Goal: Task Accomplishment & Management: Manage account settings

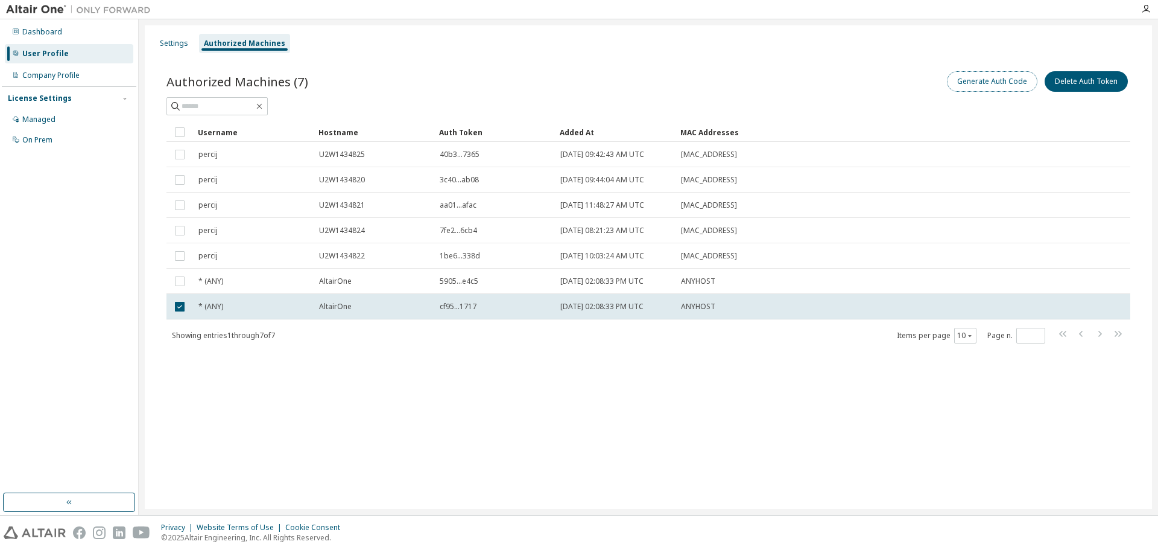
click at [994, 85] on button "Generate Auth Code" at bounding box center [992, 81] width 91 height 21
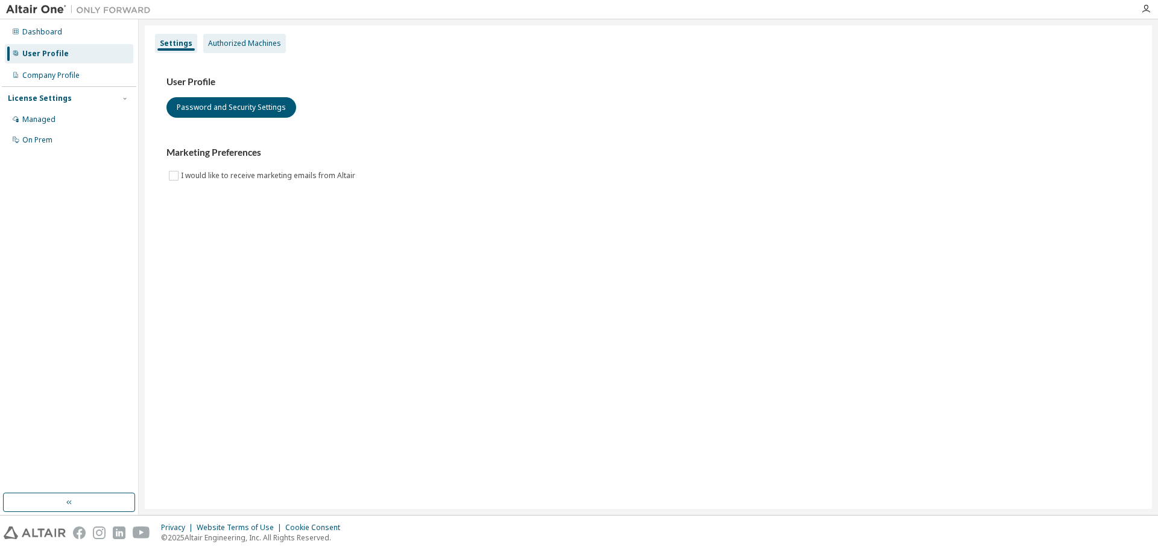
click at [241, 45] on div "Authorized Machines" at bounding box center [244, 44] width 73 height 10
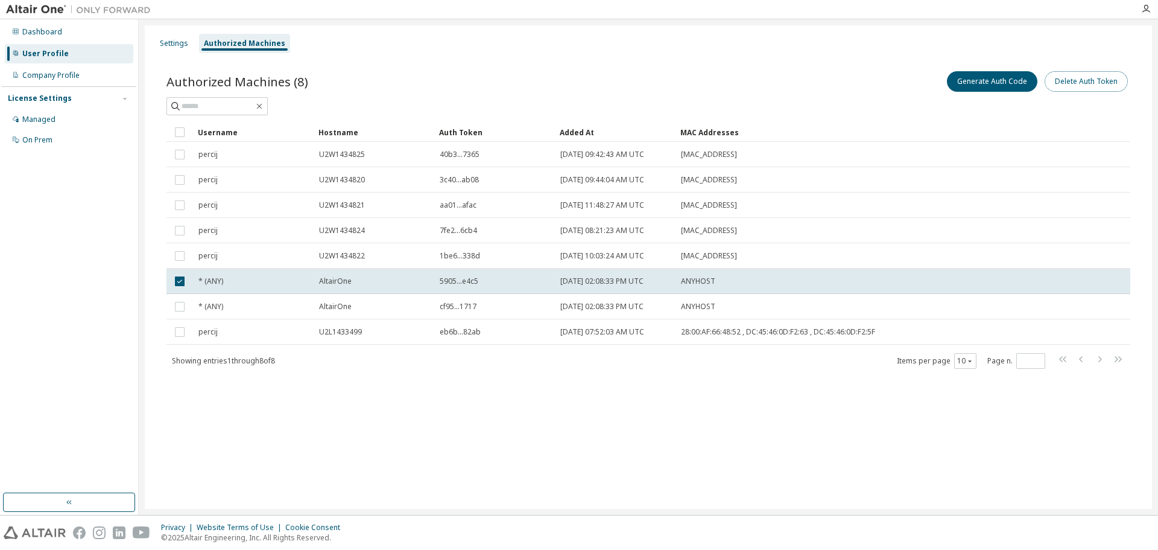
click at [1072, 84] on button "Delete Auth Token" at bounding box center [1086, 81] width 83 height 21
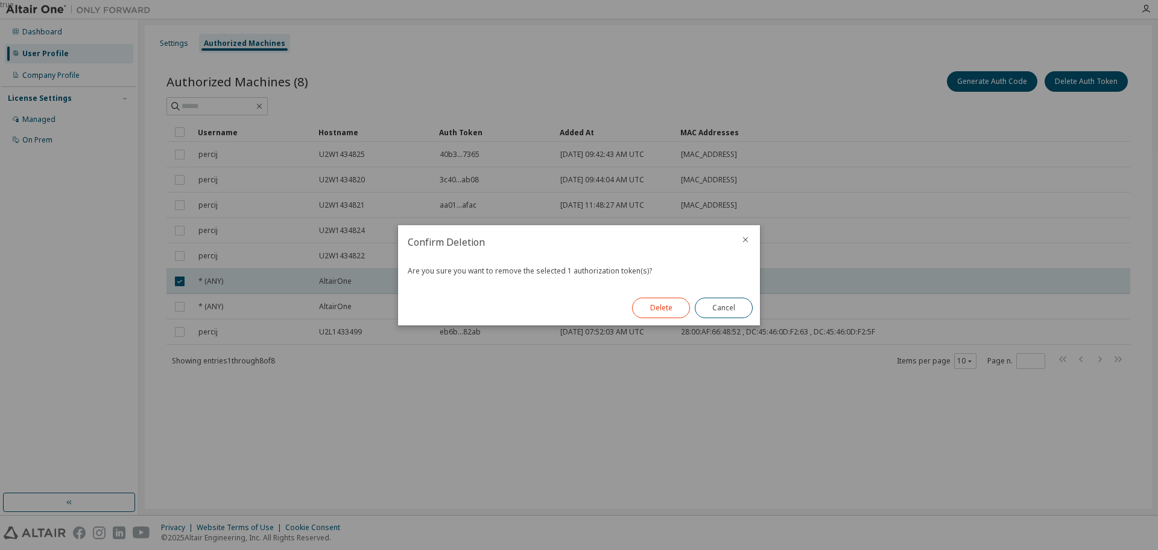
click at [665, 307] on button "Delete" at bounding box center [661, 307] width 58 height 21
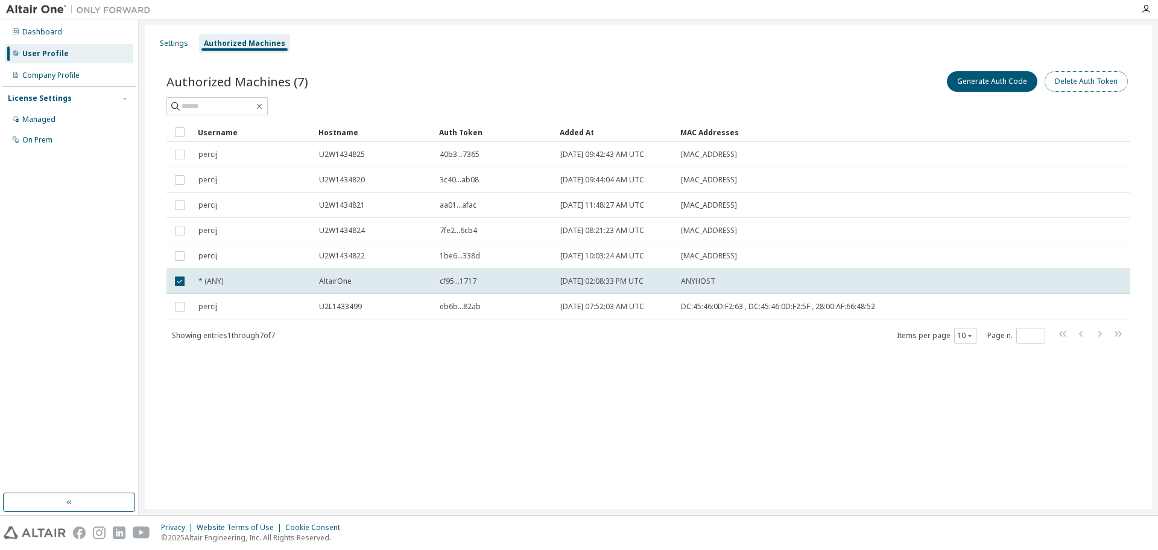
click at [1079, 86] on button "Delete Auth Token" at bounding box center [1086, 81] width 83 height 21
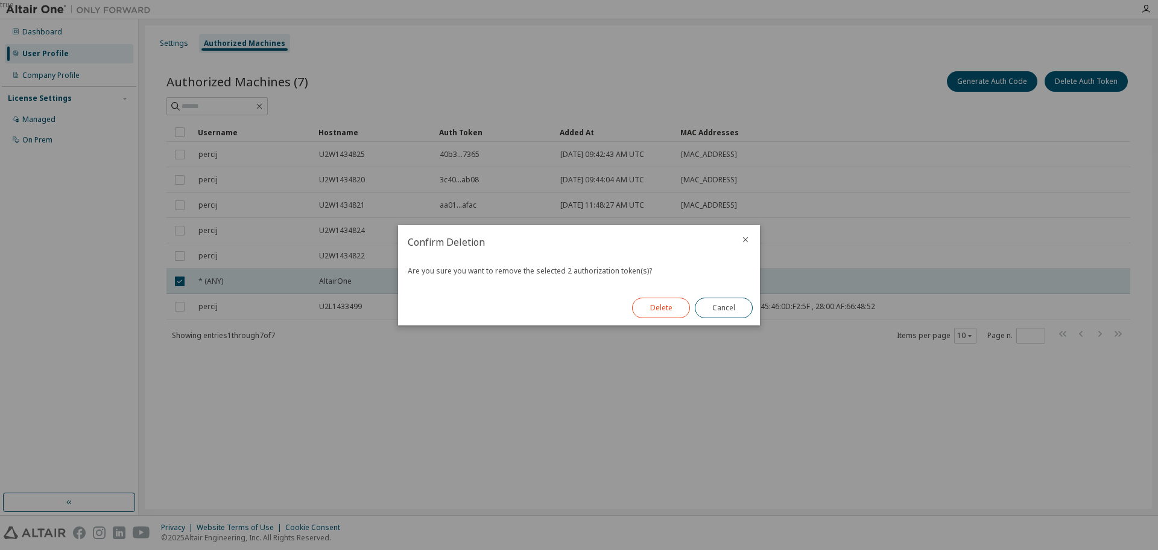
click at [653, 309] on button "Delete" at bounding box center [661, 307] width 58 height 21
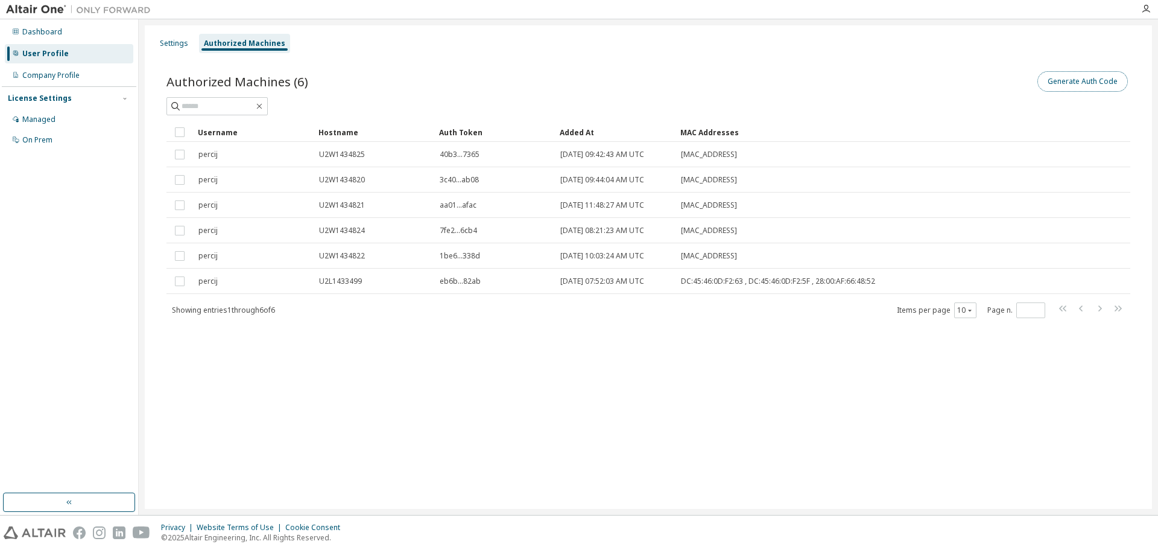
click at [1069, 85] on button "Generate Auth Code" at bounding box center [1083, 81] width 91 height 21
